Goal: Transaction & Acquisition: Purchase product/service

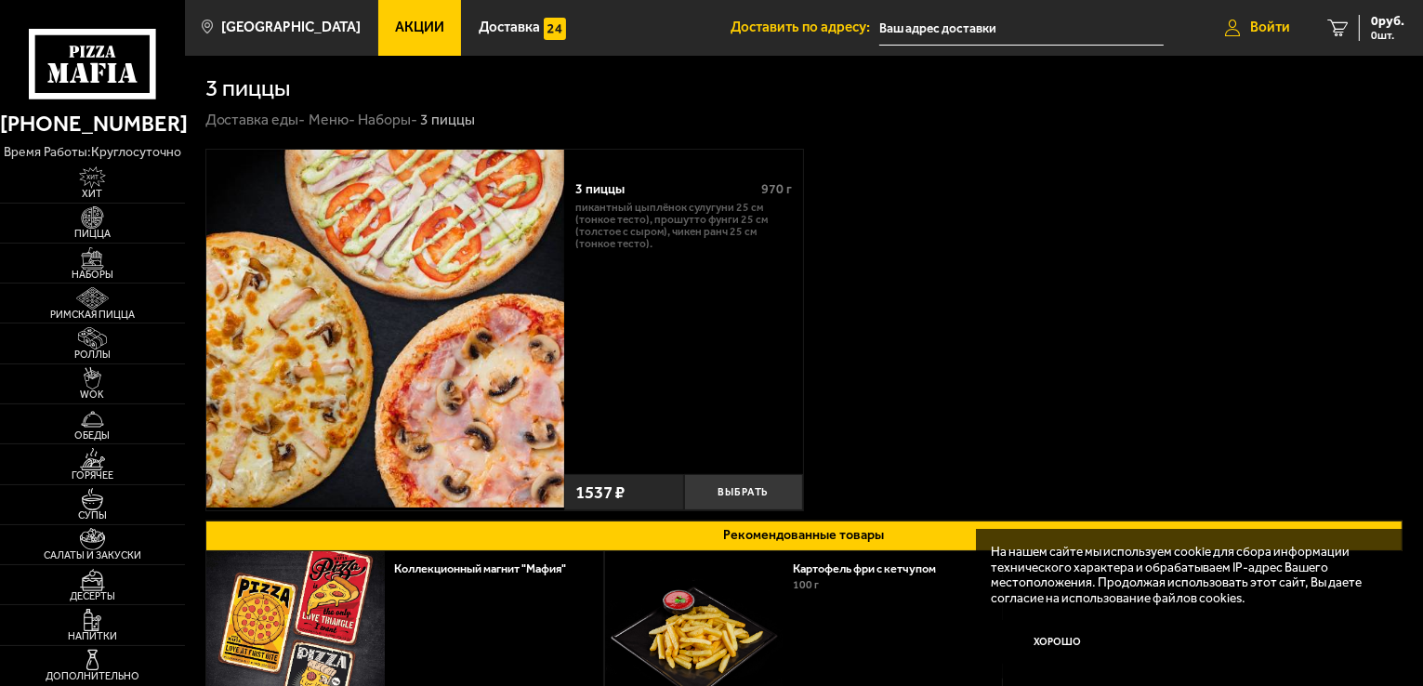
click at [1250, 23] on span "Войти" at bounding box center [1270, 27] width 40 height 14
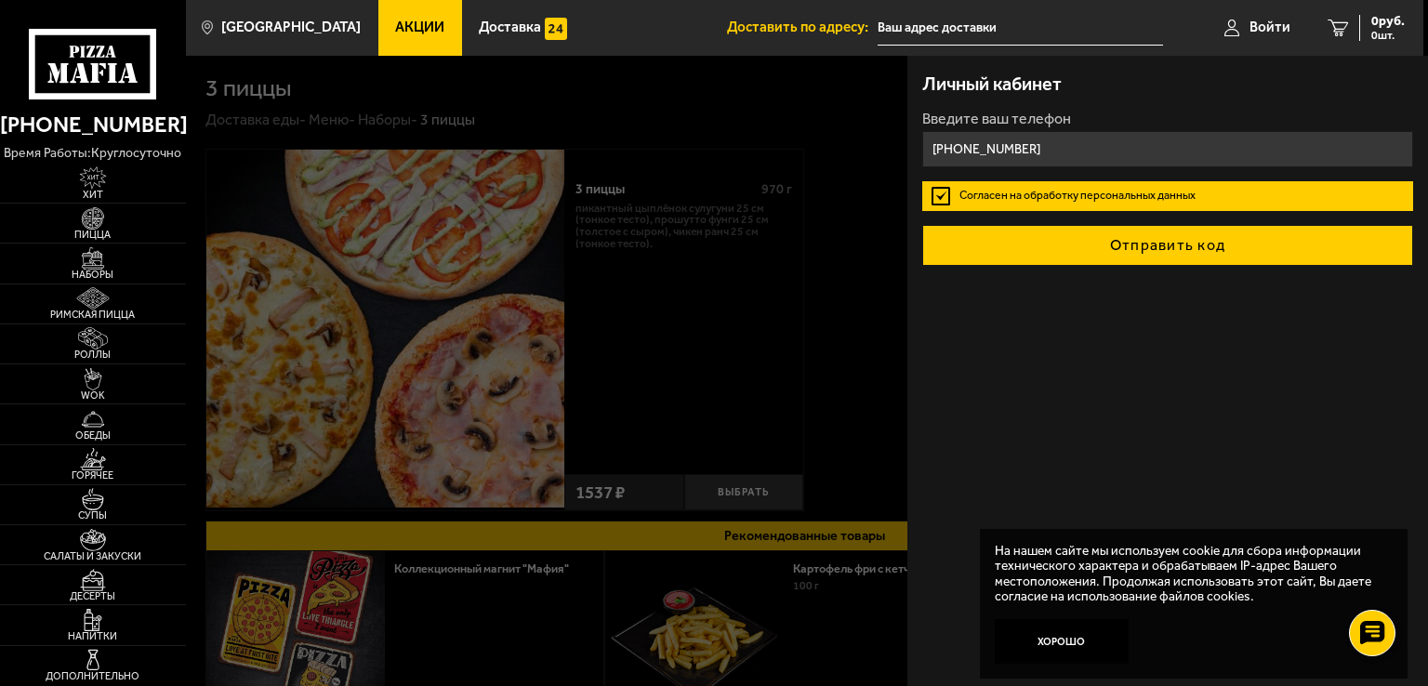
type input "[PHONE_NUMBER]"
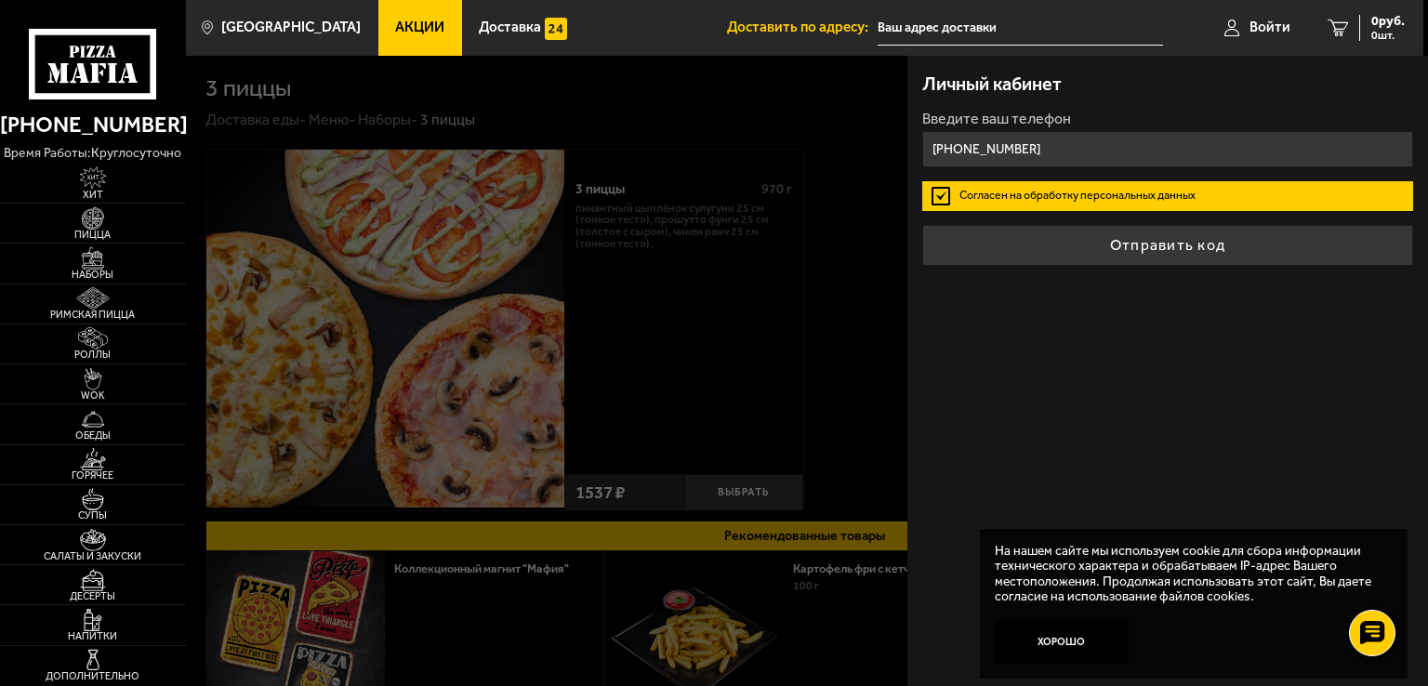
click at [1152, 248] on button "Отправить код" at bounding box center [1167, 245] width 491 height 41
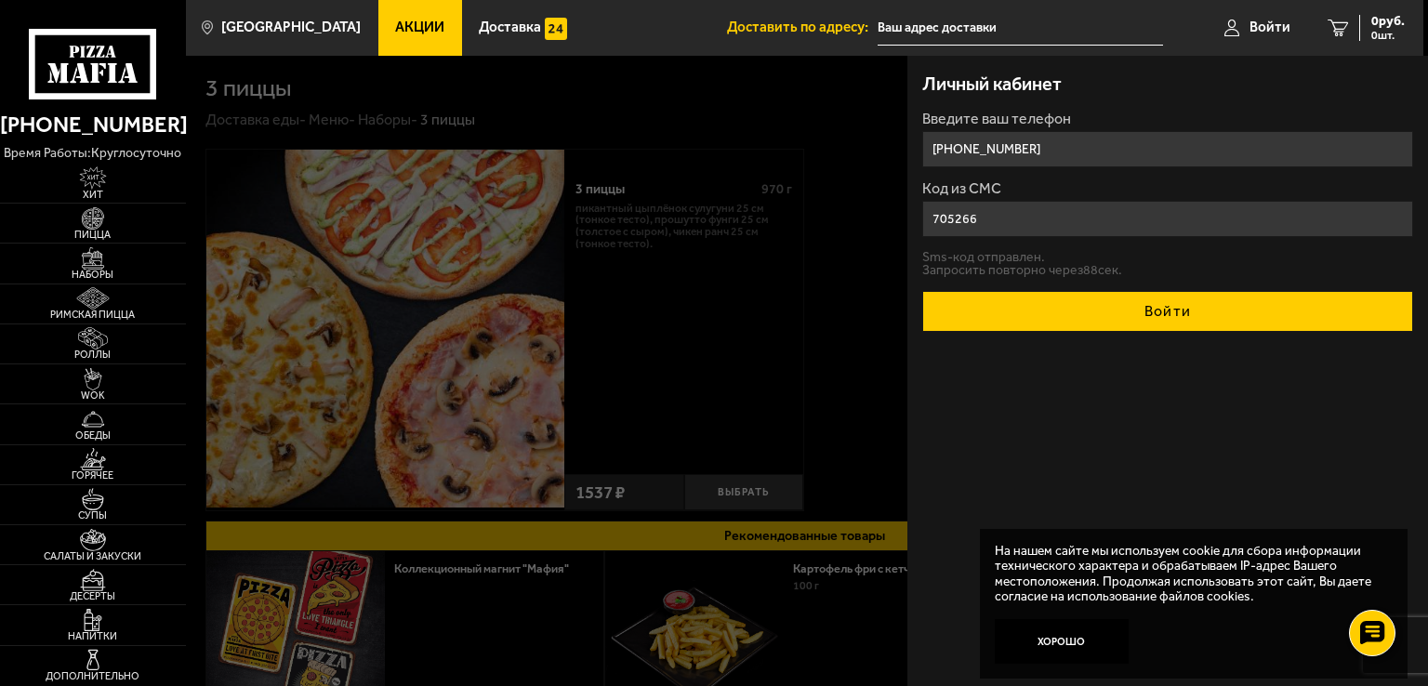
type input "705266"
click at [1164, 307] on button "Войти" at bounding box center [1167, 311] width 491 height 41
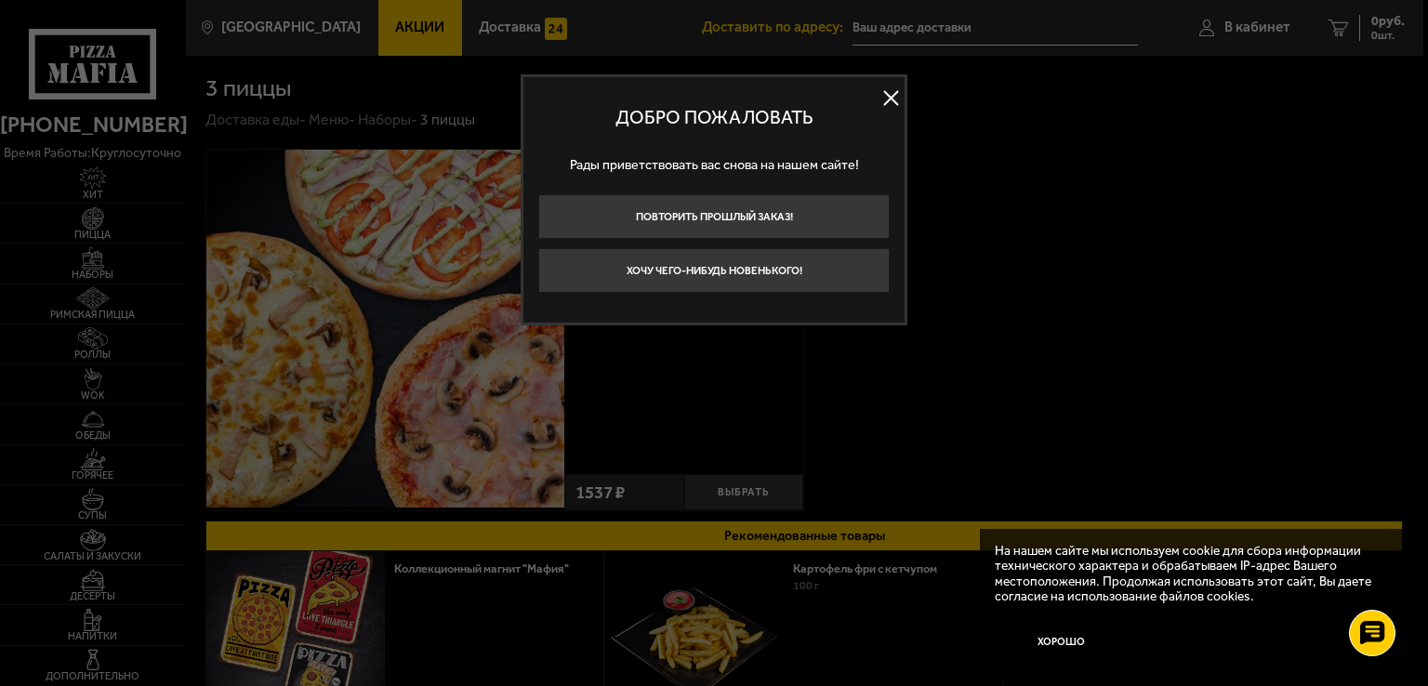
drag, startPoint x: 883, startPoint y: 99, endPoint x: 955, endPoint y: 179, distance: 108.0
click at [886, 103] on button at bounding box center [891, 99] width 28 height 28
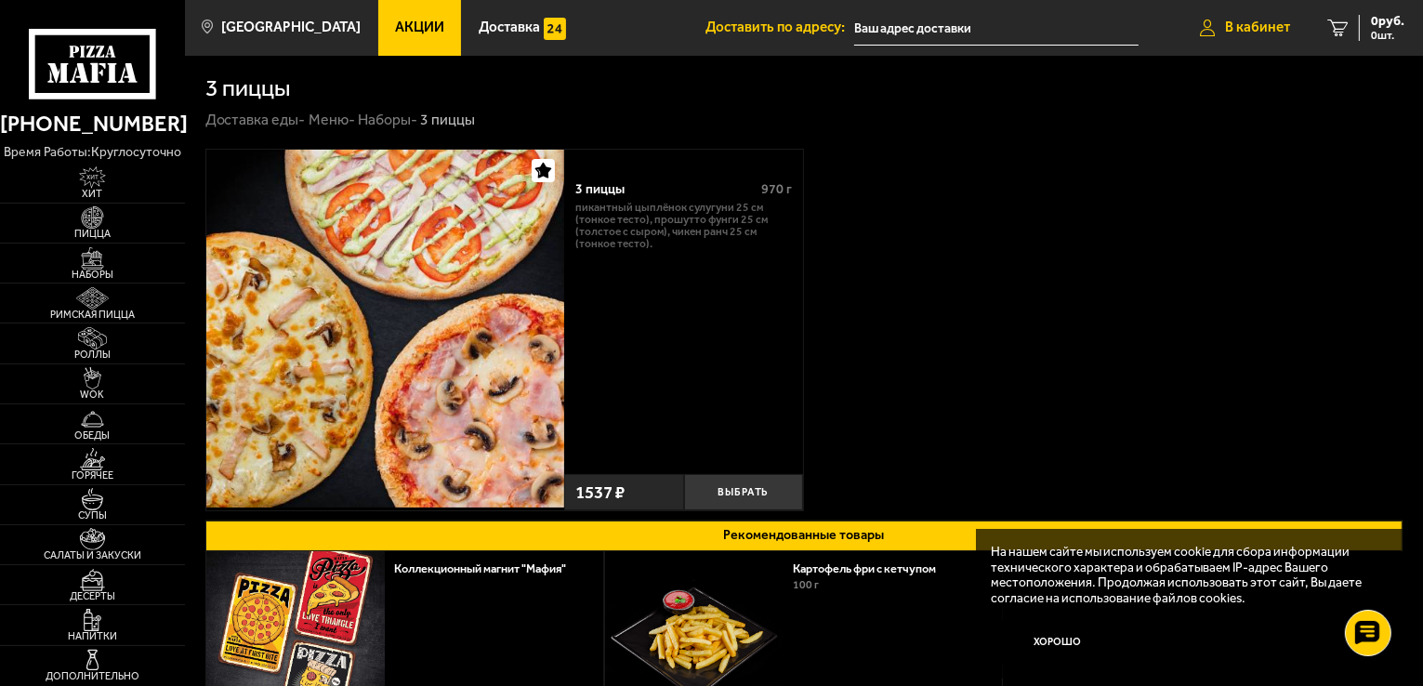
click at [1225, 24] on span "В кабинет" at bounding box center [1257, 27] width 65 height 14
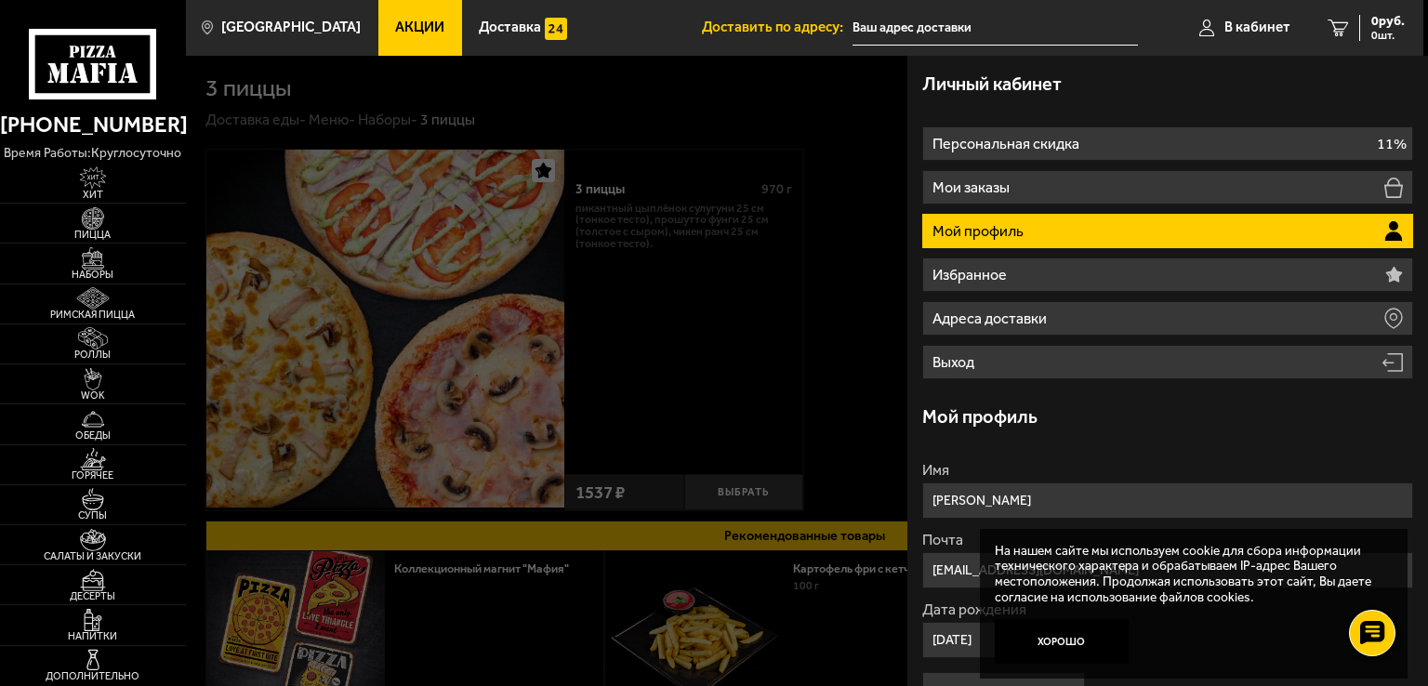
click at [750, 287] on div at bounding box center [900, 399] width 1428 height 686
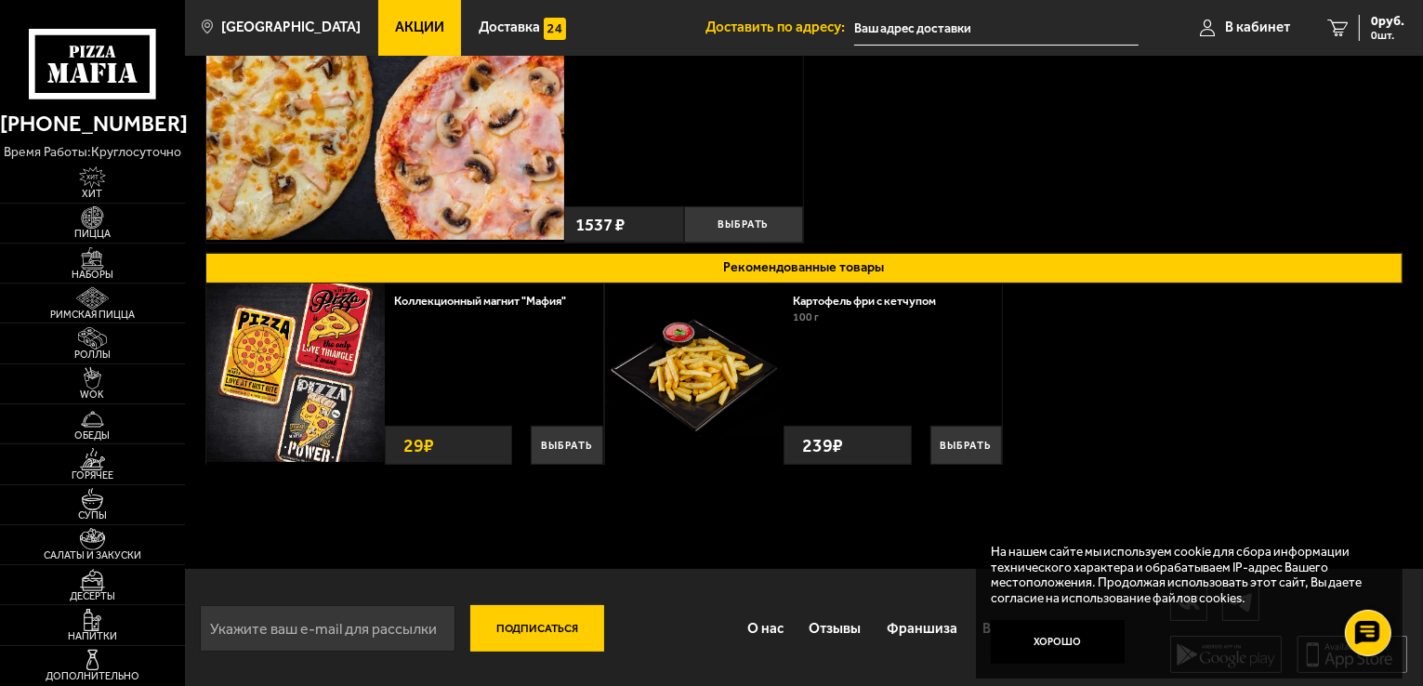
scroll to position [270, 0]
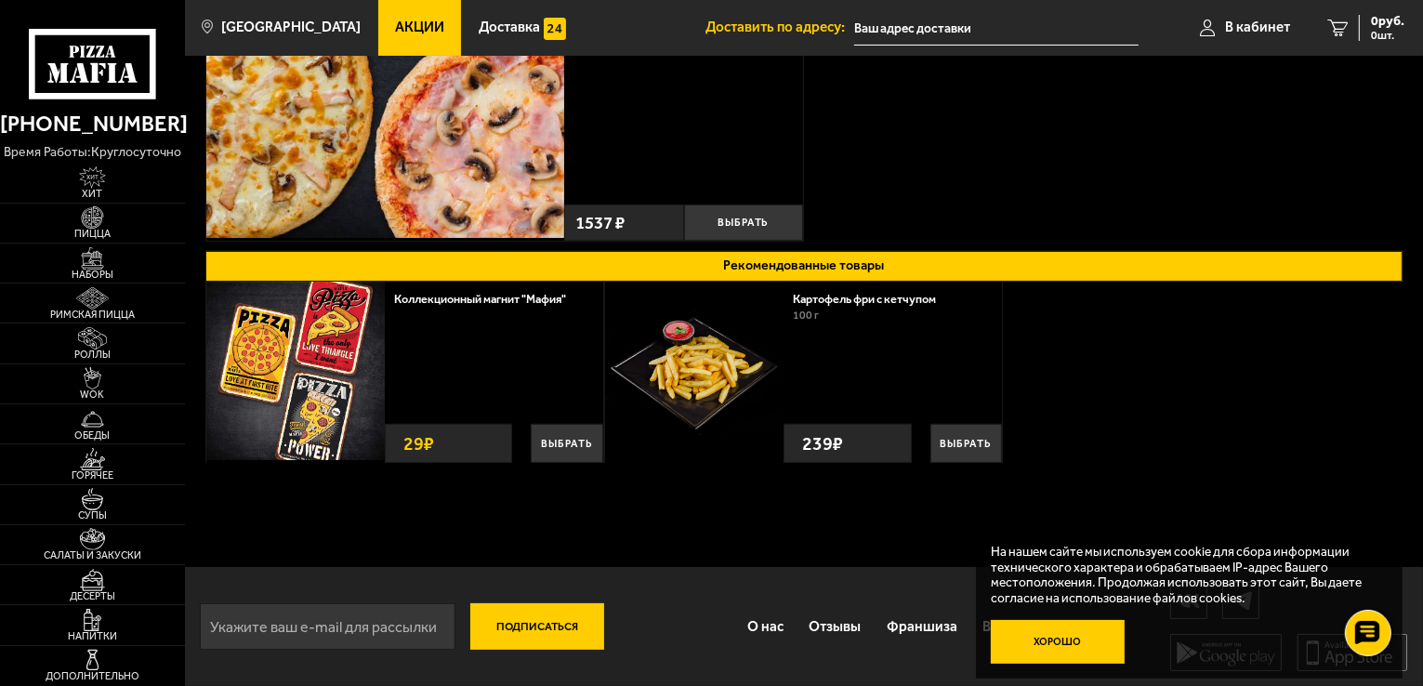
click at [1067, 652] on button "Хорошо" at bounding box center [1058, 642] width 134 height 45
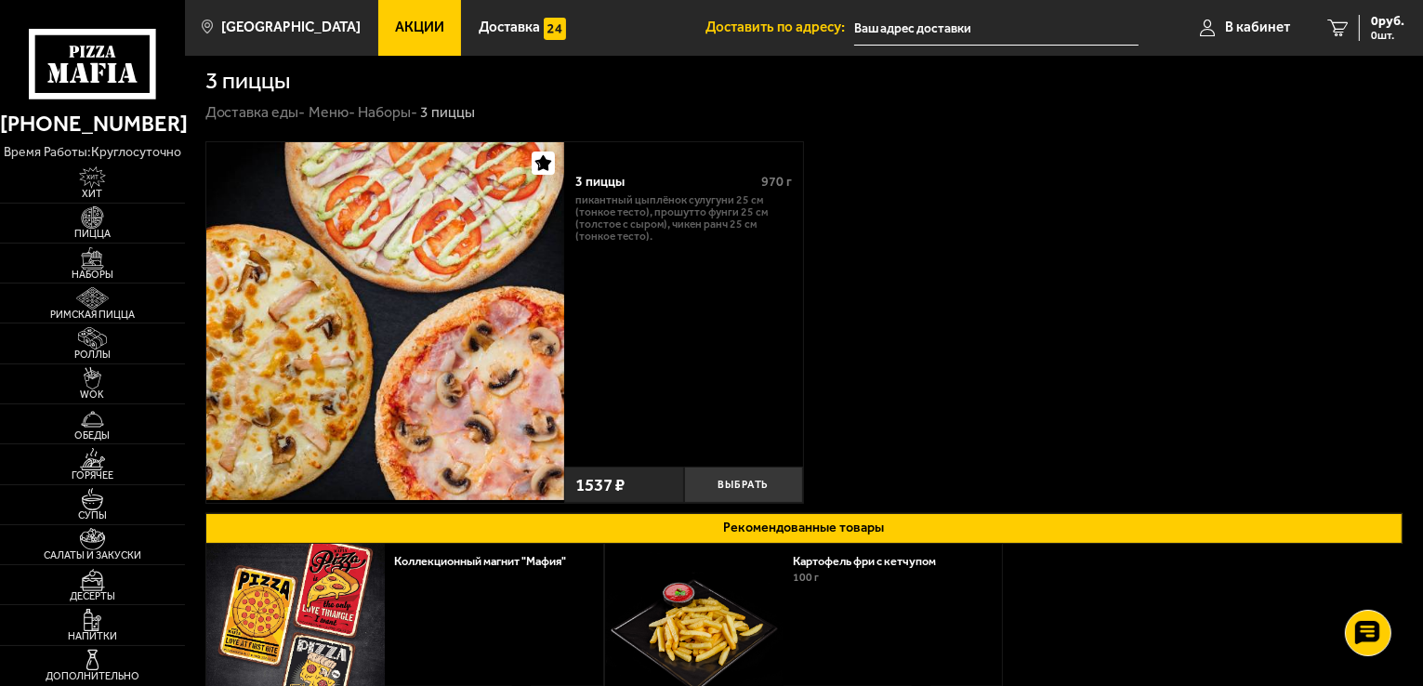
scroll to position [0, 0]
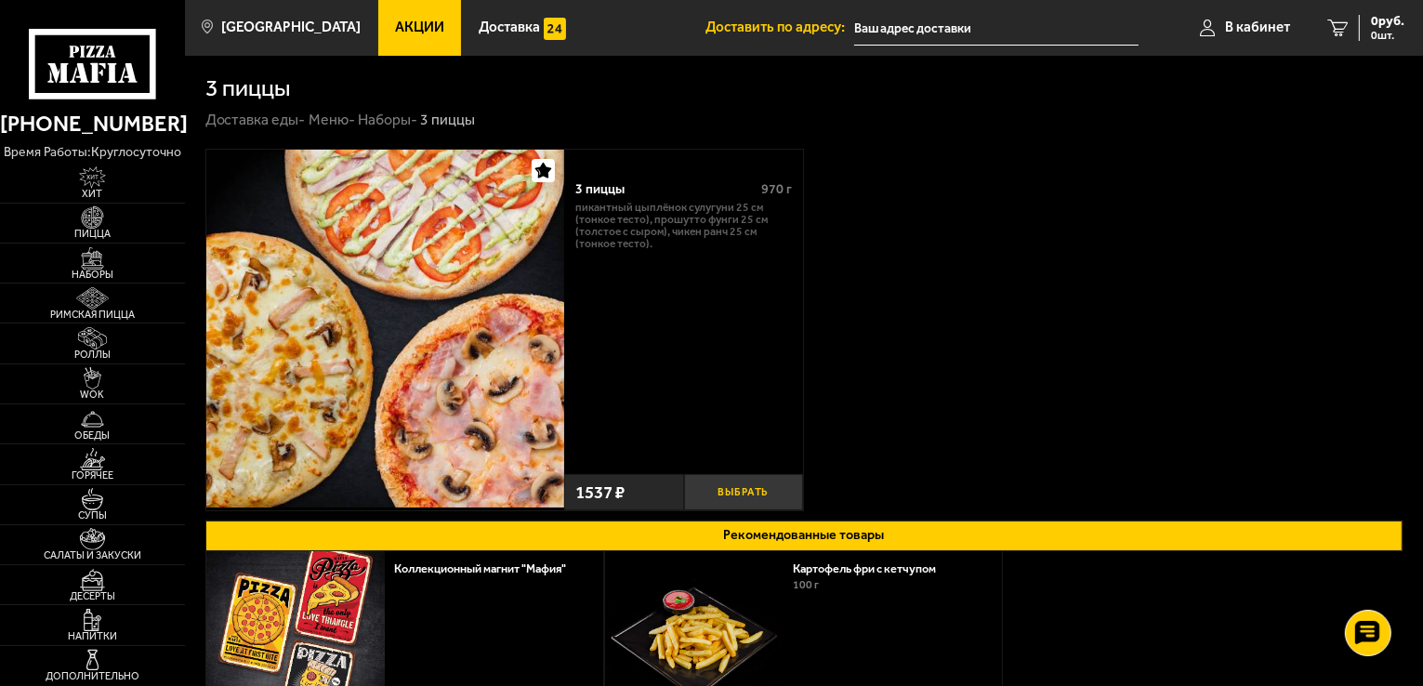
click at [737, 491] on button "Выбрать" at bounding box center [744, 492] width 120 height 36
click at [1381, 25] on span "1537 руб." at bounding box center [1377, 21] width 56 height 13
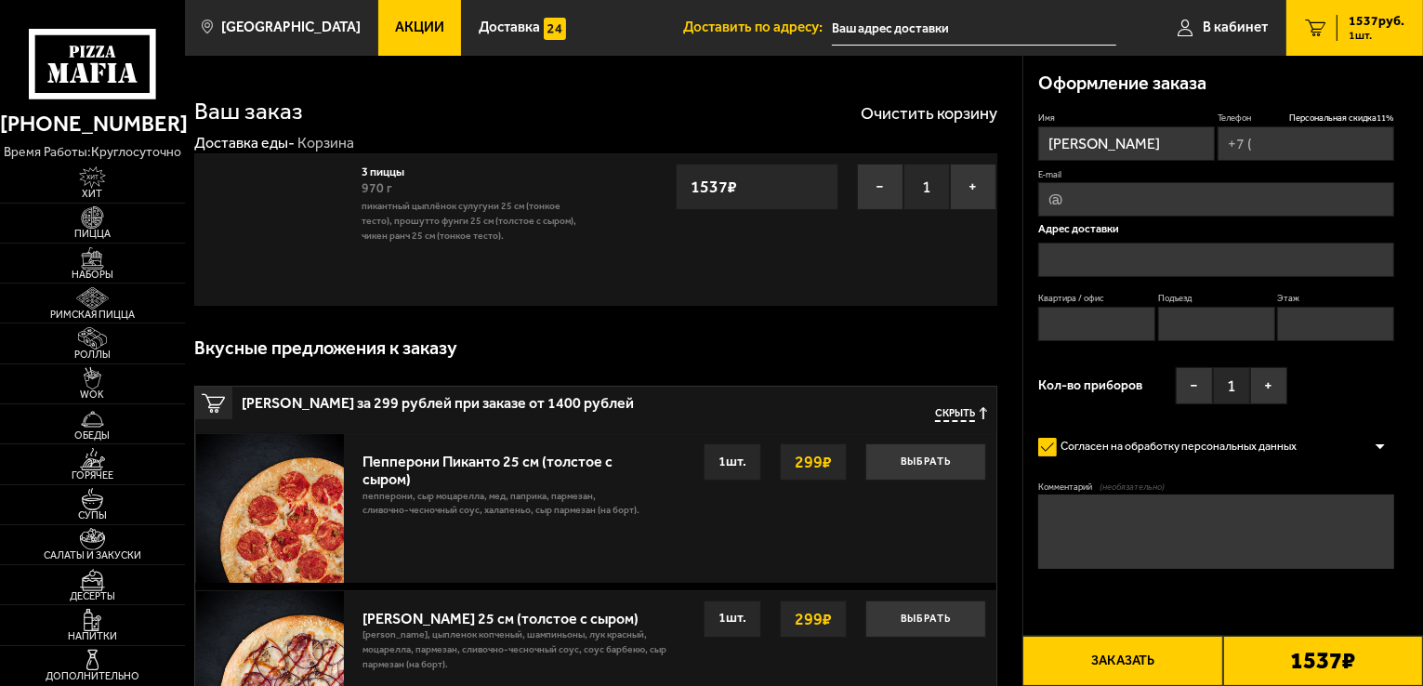
type input "[PHONE_NUMBER]"
type input "[STREET_ADDRESS]"
type input "275"
type input "6"
type input "2"
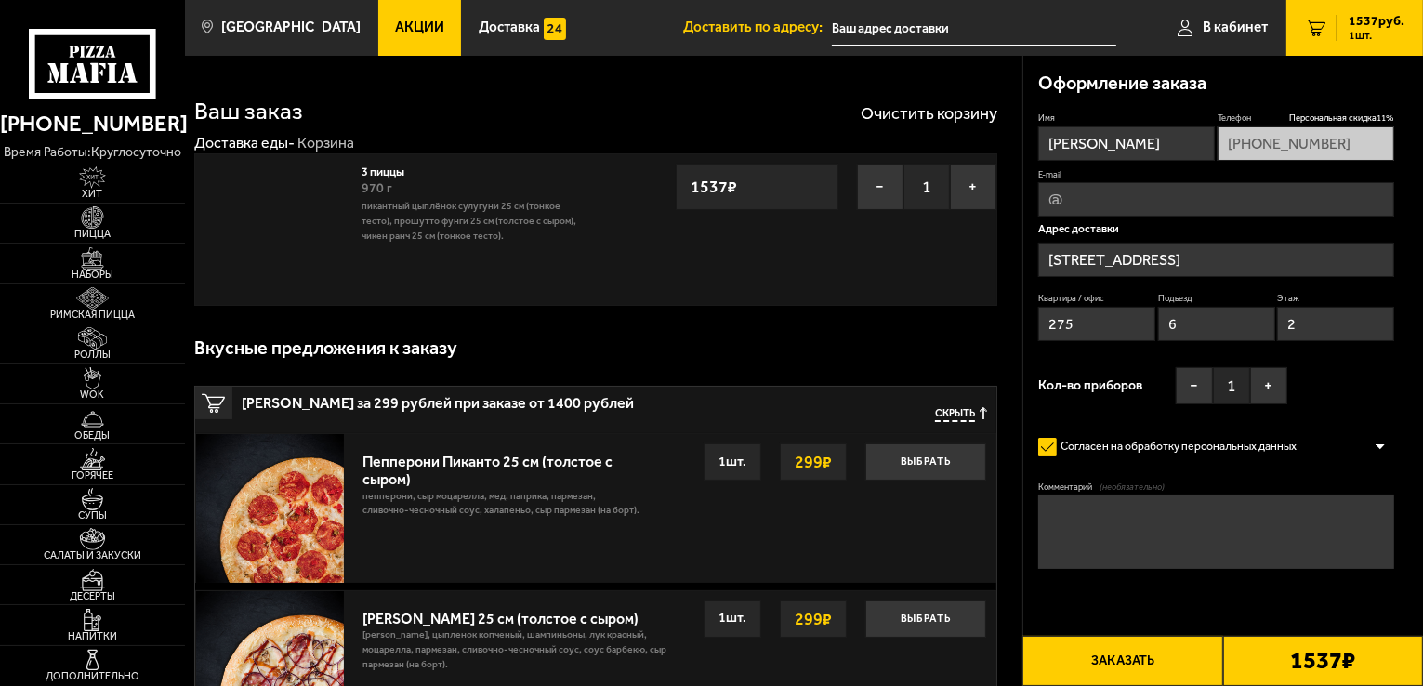
type input "[STREET_ADDRESS]"
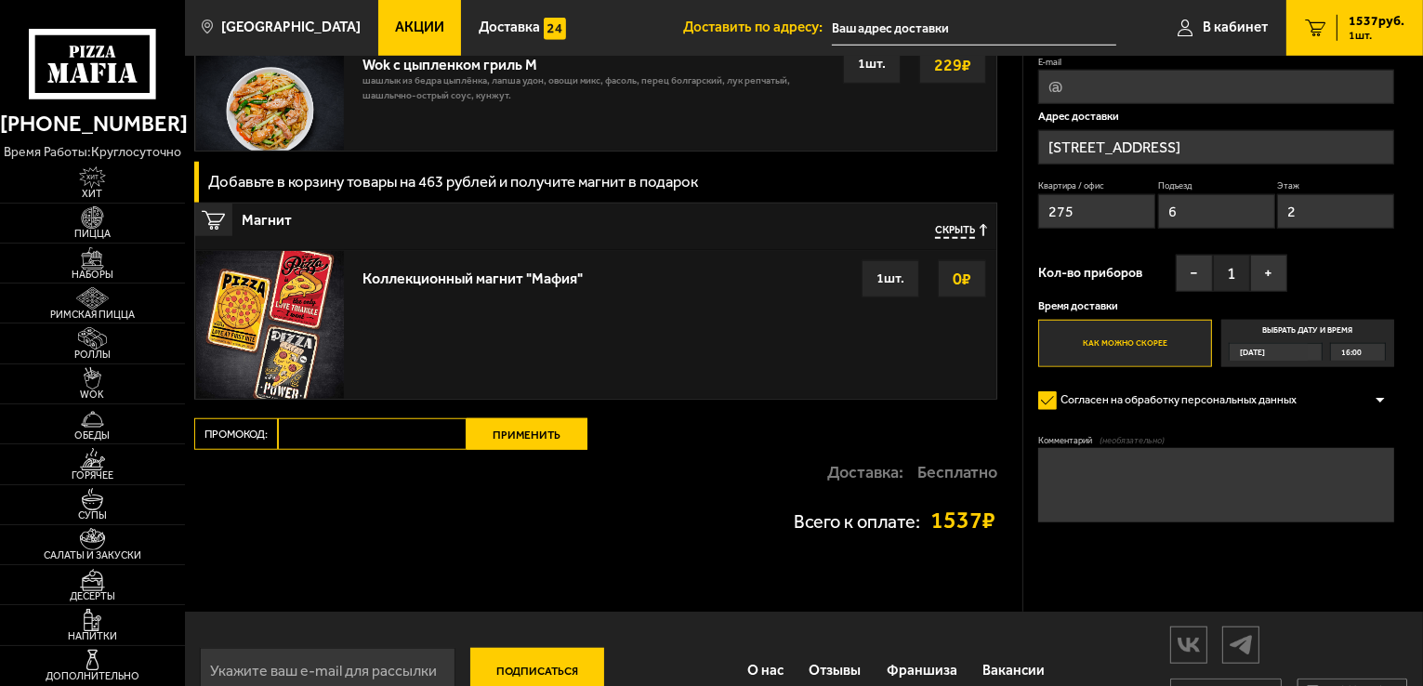
scroll to position [1488, 0]
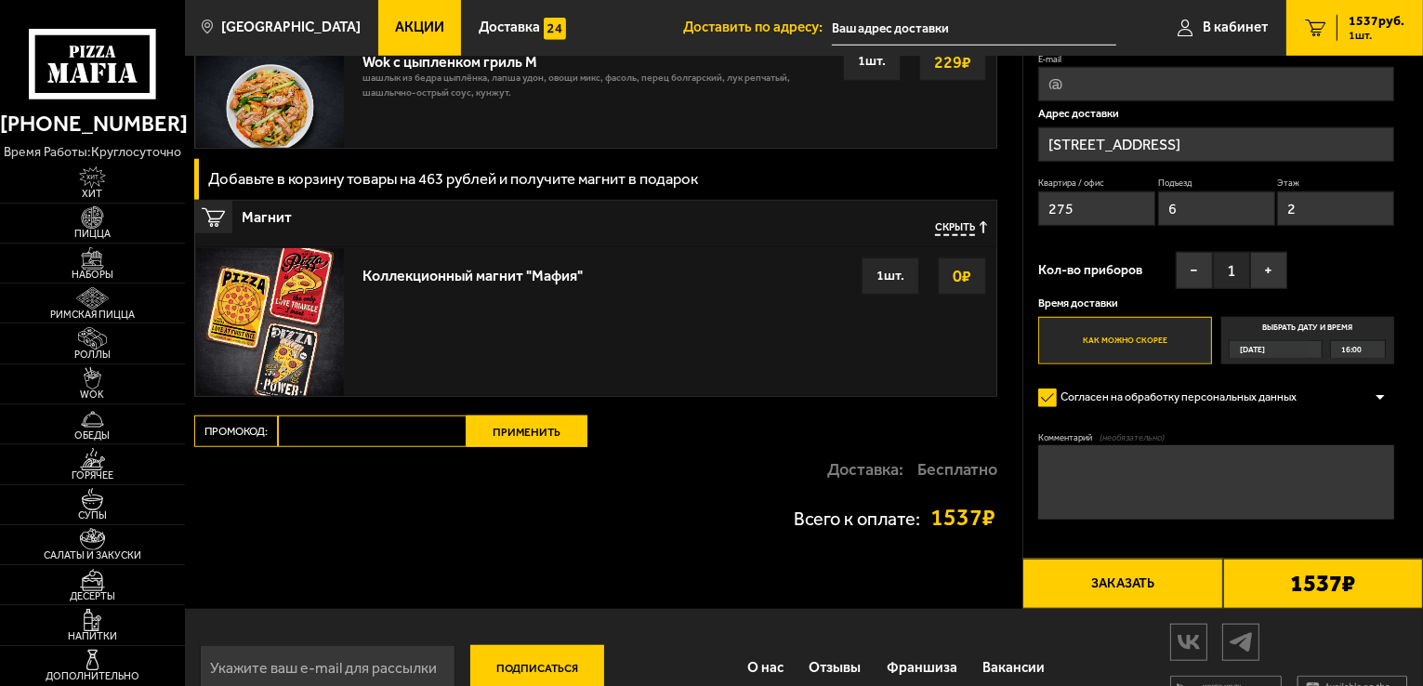
click at [338, 430] on input "Промокод:" at bounding box center [372, 432] width 189 height 32
paste input "Половина рабочей недели позади! Самое время порадовать себя чем-то вкусным. Нап…"
type input "Половина рабочей недели позади! Самое время порадовать себя чем-то вкусным. Нап…"
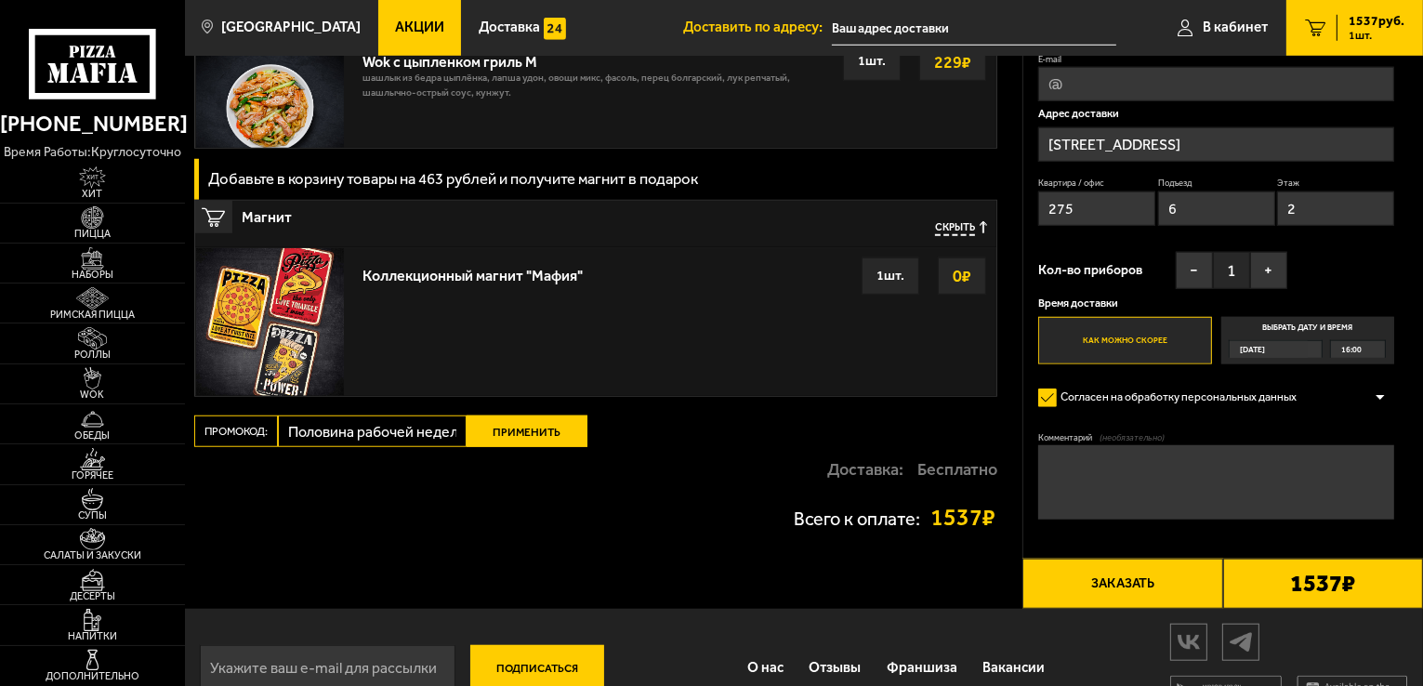
click at [497, 440] on button "Применить" at bounding box center [527, 432] width 121 height 32
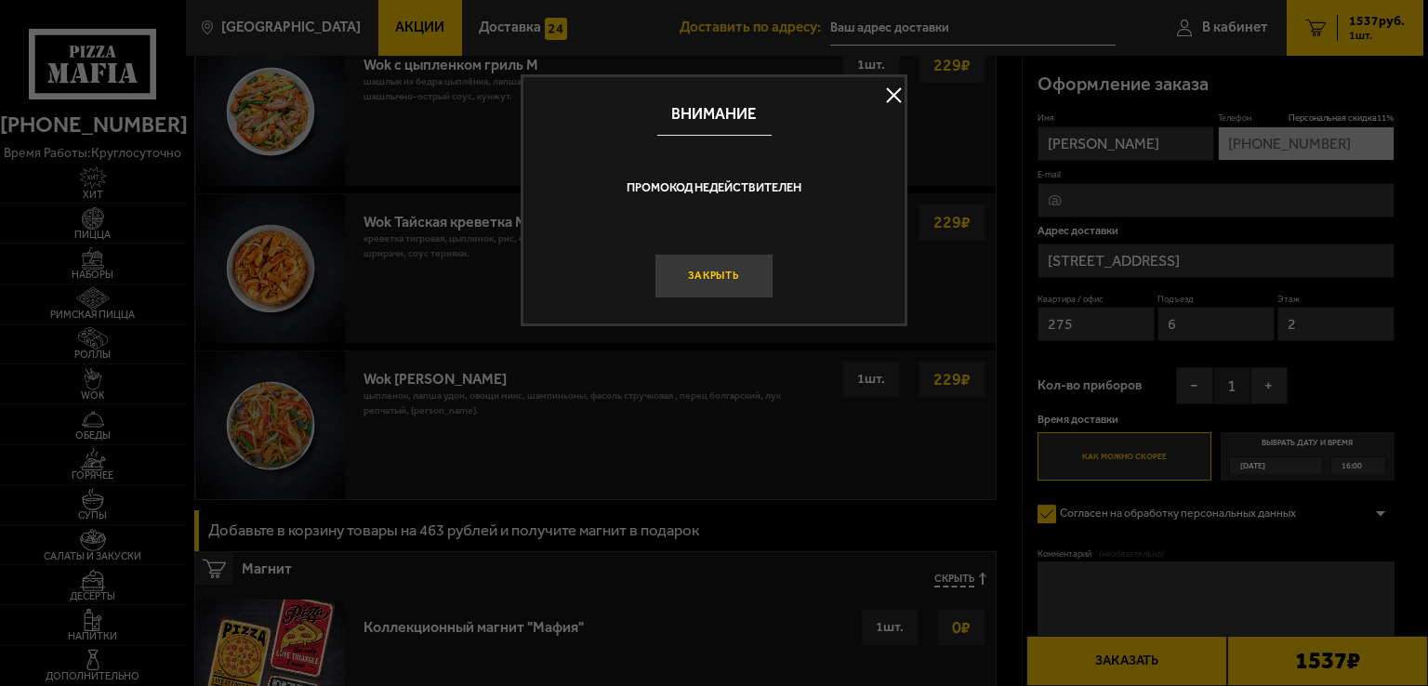
click at [742, 278] on button "Закрыть" at bounding box center [714, 276] width 119 height 45
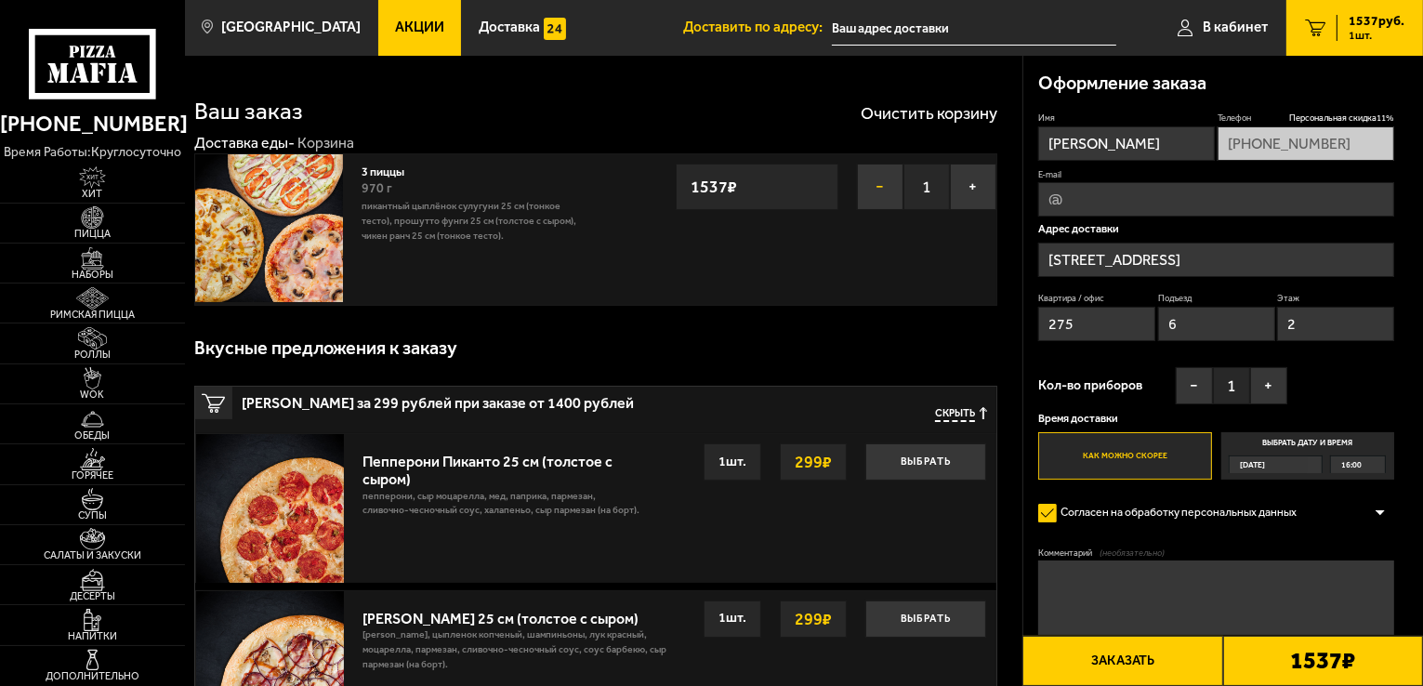
click at [878, 188] on button "−" at bounding box center [880, 187] width 46 height 46
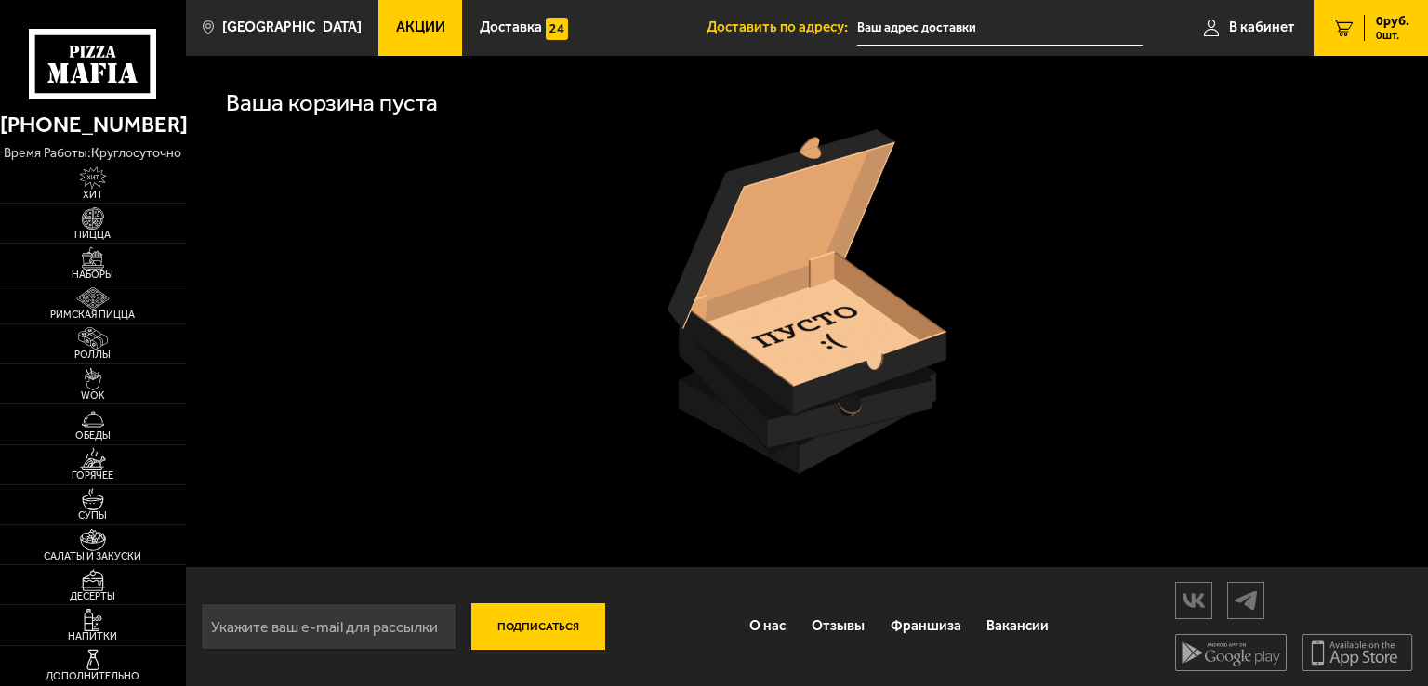
click at [394, 350] on div at bounding box center [806, 301] width 1202 height 345
click at [107, 230] on span "Пицца" at bounding box center [93, 235] width 186 height 10
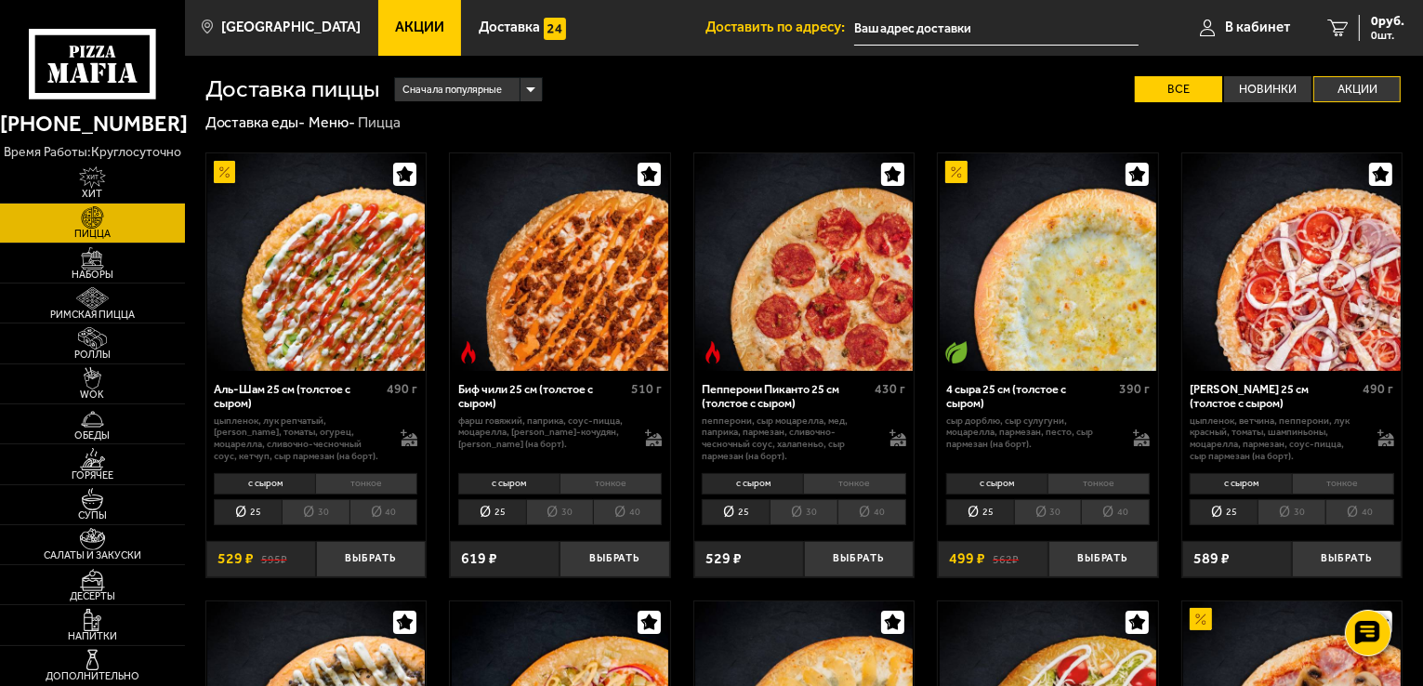
click at [1343, 88] on label "Акции" at bounding box center [1357, 89] width 87 height 27
click at [0, 0] on input "Акции" at bounding box center [0, 0] width 0 height 0
